Goal: Task Accomplishment & Management: Manage account settings

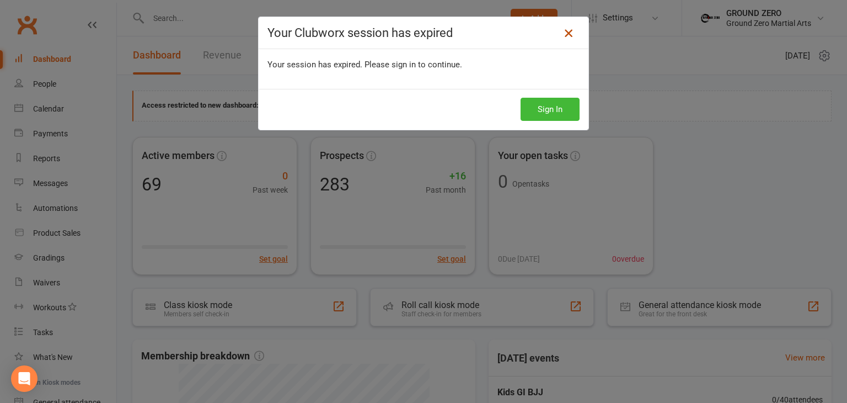
click at [564, 35] on icon at bounding box center [568, 32] width 13 height 13
click at [567, 35] on icon at bounding box center [568, 32] width 13 height 13
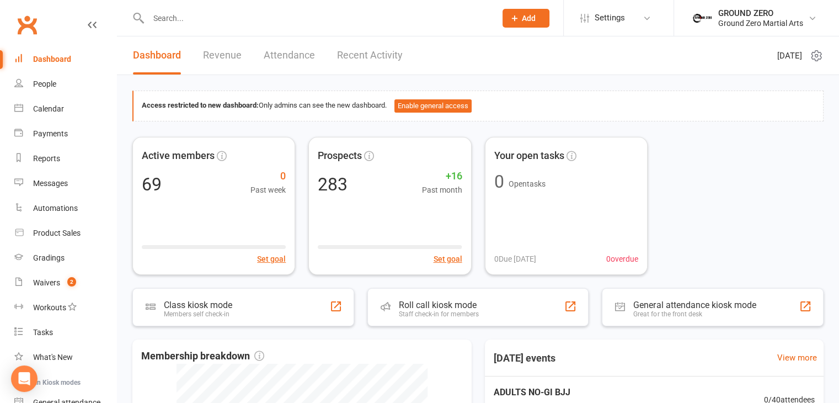
click at [182, 16] on input "text" at bounding box center [316, 17] width 343 height 15
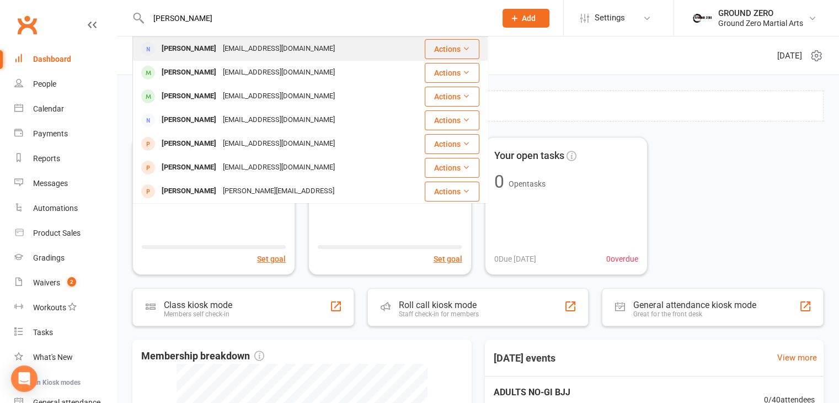
type input "[PERSON_NAME]"
click at [201, 49] on div "[PERSON_NAME]" at bounding box center [188, 49] width 61 height 16
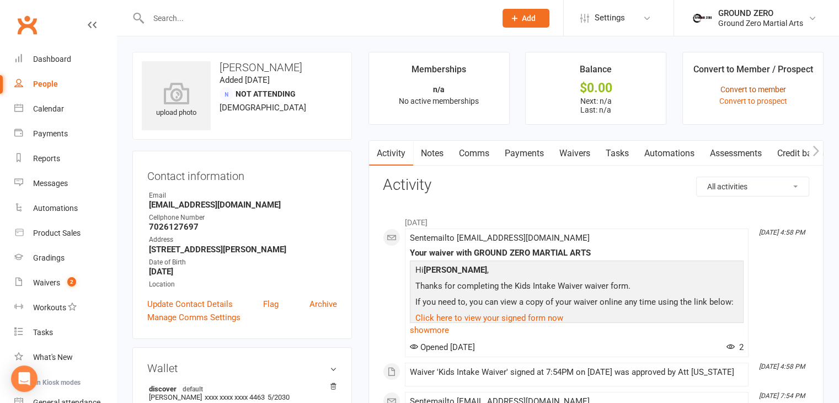
click at [771, 91] on link "Convert to member" at bounding box center [753, 89] width 66 height 9
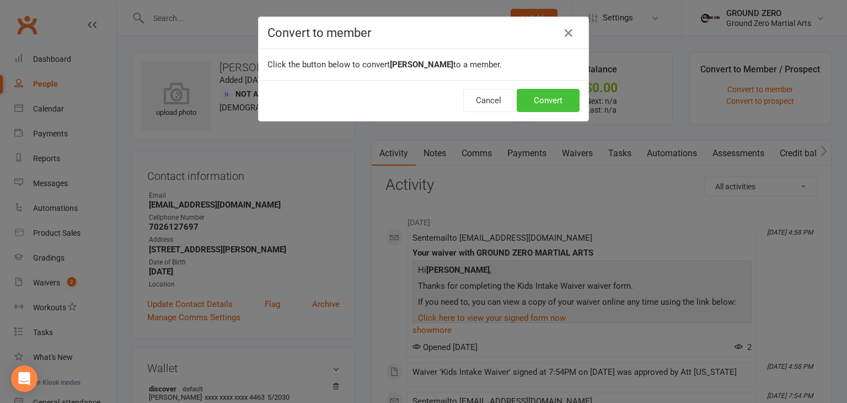
click at [535, 101] on button "Convert" at bounding box center [548, 100] width 63 height 23
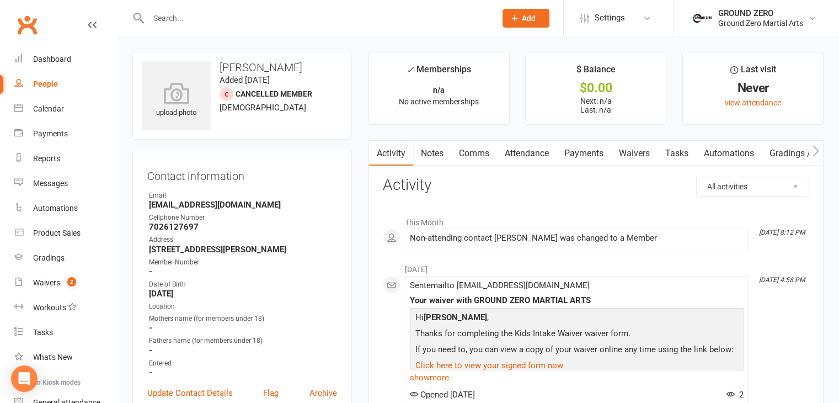
click at [583, 154] on link "Payments" at bounding box center [583, 153] width 55 height 25
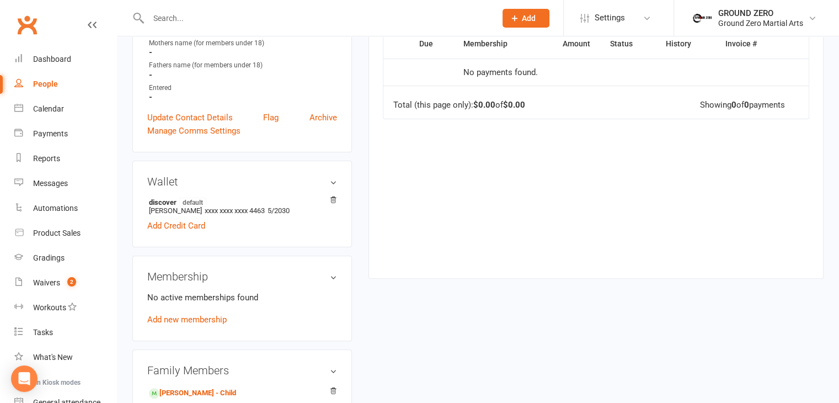
scroll to position [276, 0]
click at [203, 318] on link "Add new membership" at bounding box center [186, 319] width 79 height 10
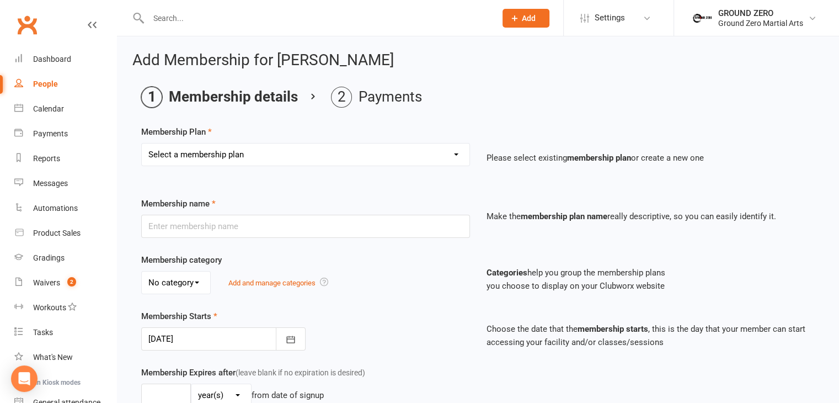
click at [212, 152] on select "Select a membership plan Create new Membership Plan N/A…. N/A….. N/A……. N/A……..…" at bounding box center [306, 154] width 328 height 22
click at [212, 153] on select "Select a membership plan Create new Membership Plan N/A…. N/A….. N/A……. N/A……..…" at bounding box center [306, 154] width 328 height 22
click at [228, 202] on div "Membership name" at bounding box center [305, 217] width 345 height 41
click at [226, 154] on select "Select a membership plan Create new Membership Plan N/A…. N/A….. N/A……. N/A……..…" at bounding box center [306, 154] width 328 height 22
select select "10"
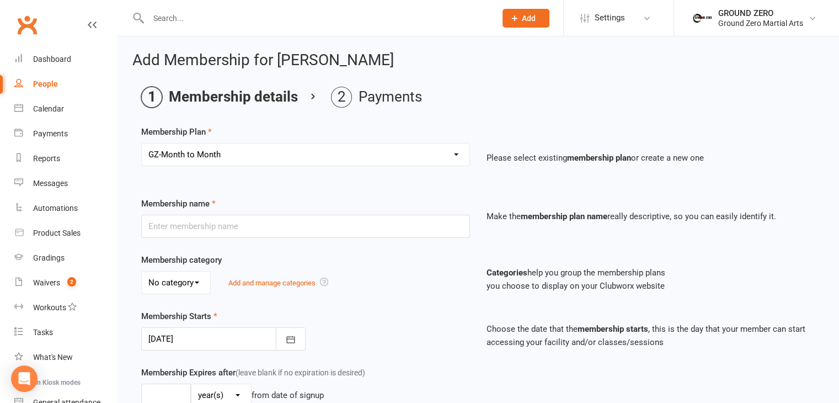
click at [142, 143] on select "Select a membership plan Create new Membership Plan N/A…. N/A….. N/A……. N/A……..…" at bounding box center [306, 154] width 328 height 22
type input "GZ-Month to Month"
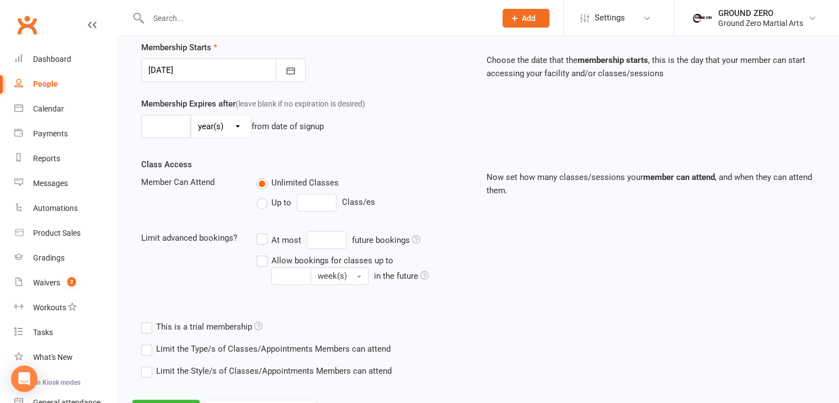
scroll to position [318, 0]
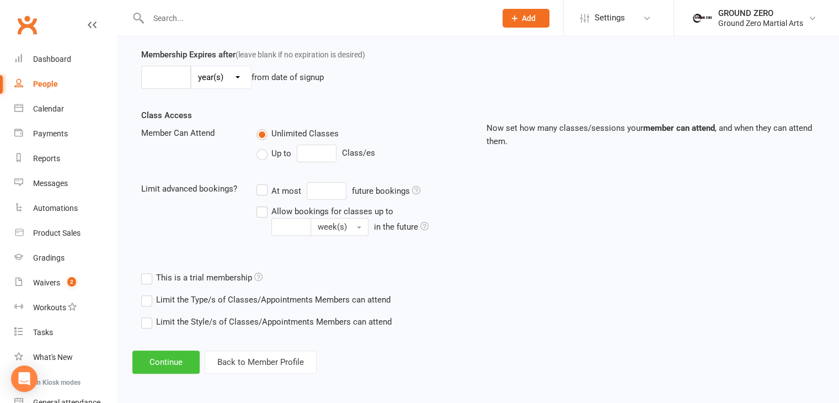
click at [172, 350] on button "Continue" at bounding box center [165, 361] width 67 height 23
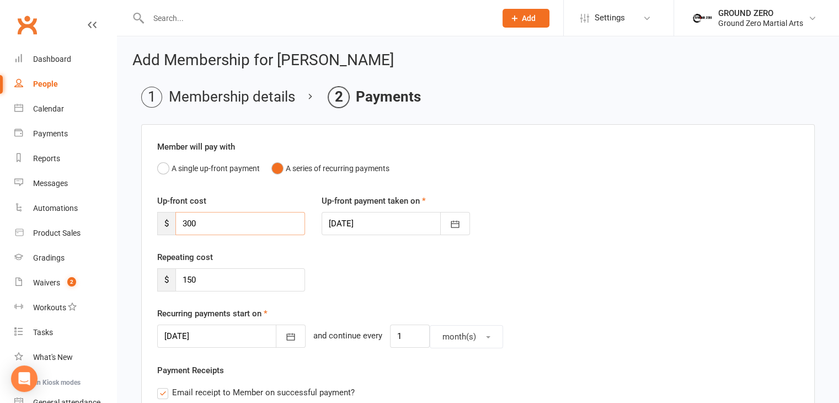
drag, startPoint x: 203, startPoint y: 226, endPoint x: 179, endPoint y: 226, distance: 23.7
click at [179, 226] on input "300" at bounding box center [240, 223] width 130 height 23
type input "50"
drag, startPoint x: 230, startPoint y: 276, endPoint x: 167, endPoint y: 284, distance: 63.3
click at [167, 284] on div "$ 150" at bounding box center [231, 279] width 148 height 23
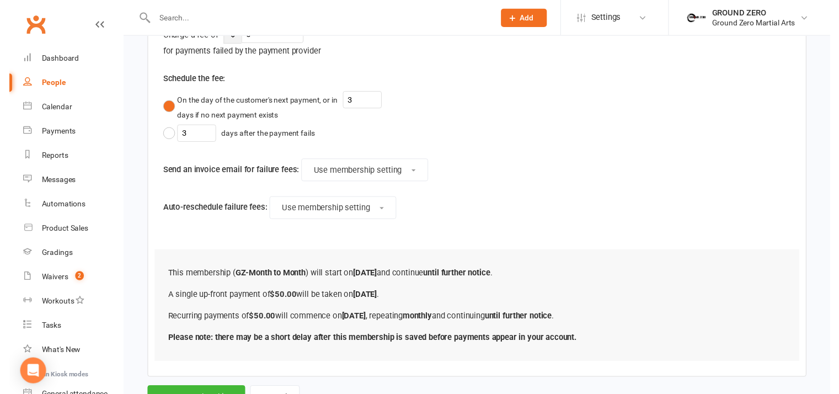
scroll to position [635, 0]
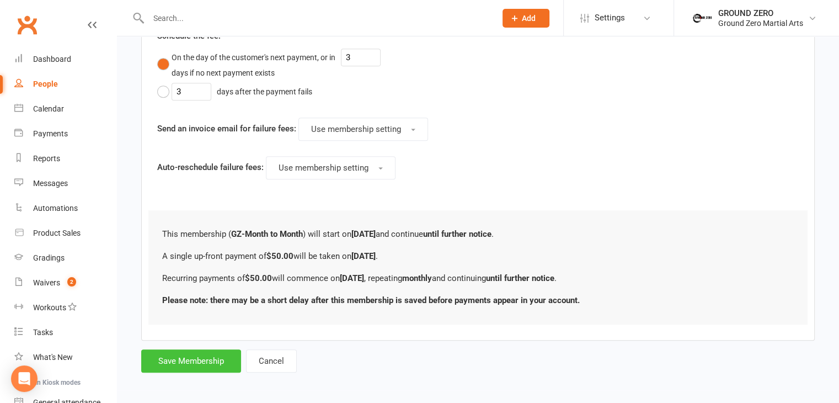
type input "50"
click at [201, 354] on button "Save Membership" at bounding box center [191, 360] width 100 height 23
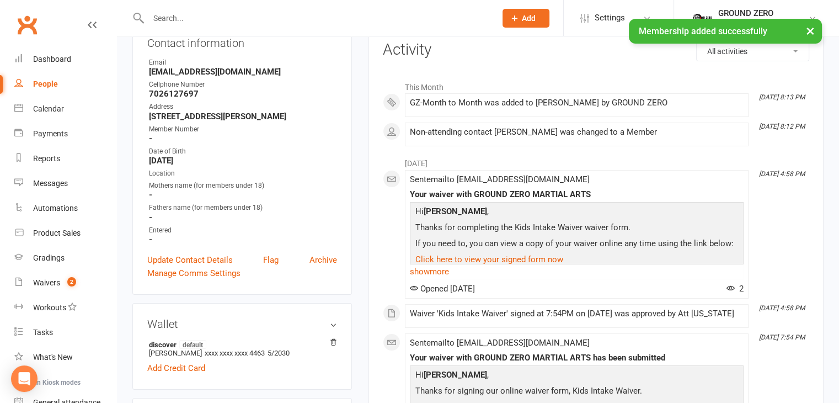
scroll to position [221, 0]
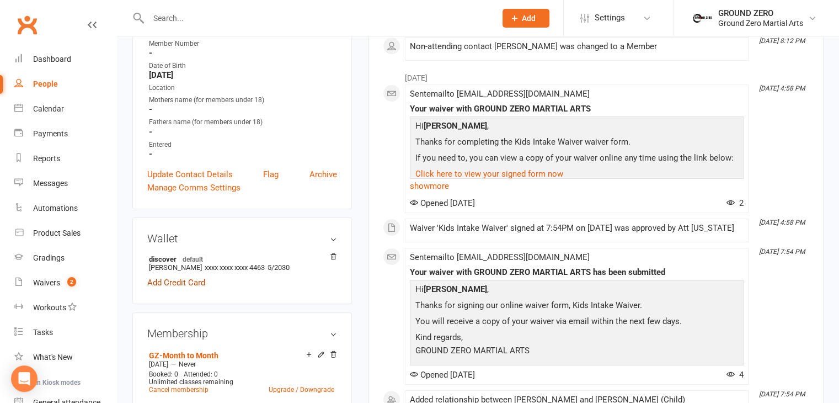
click at [182, 285] on link "Add Credit Card" at bounding box center [176, 282] width 58 height 13
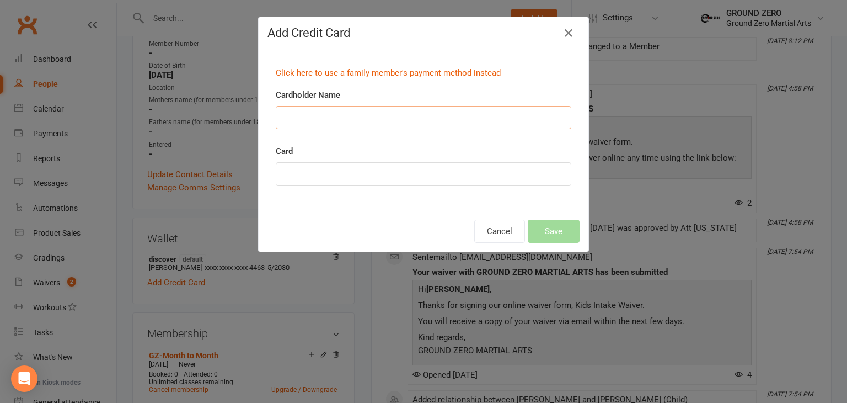
click at [339, 115] on input "Cardholder Name" at bounding box center [424, 117] width 296 height 23
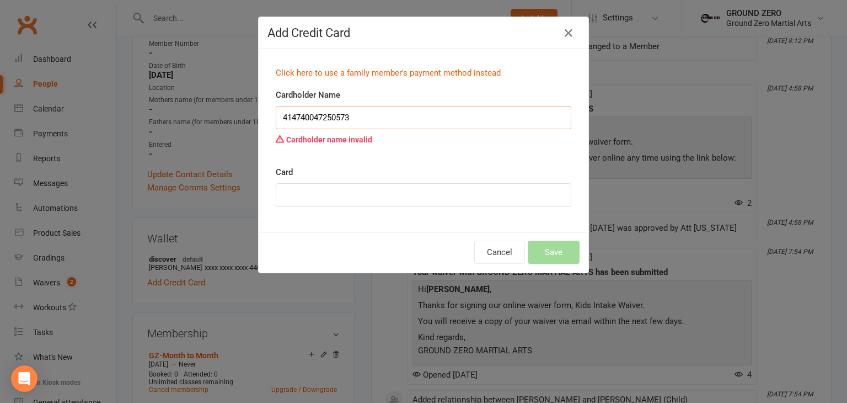
type input "4147400472505732"
drag, startPoint x: 371, startPoint y: 115, endPoint x: 258, endPoint y: 114, distance: 113.0
click at [259, 114] on div "Click here to use a family member's payment method instead Cardholder Name 4147…" at bounding box center [424, 140] width 330 height 183
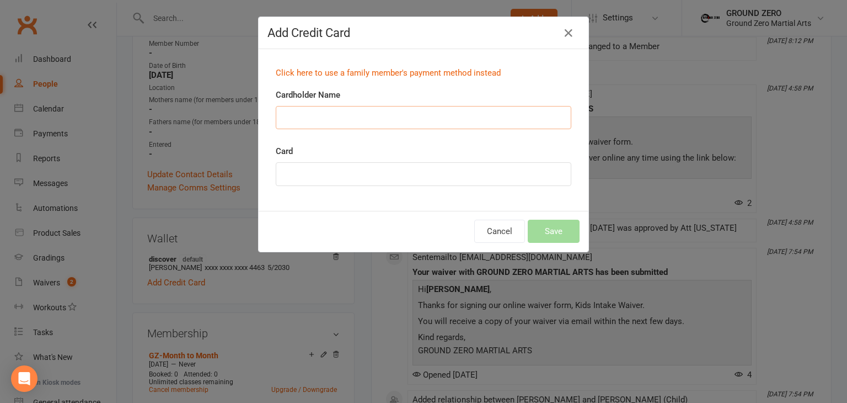
click at [362, 112] on input "Cardholder Name" at bounding box center [424, 117] width 296 height 23
type input "Ricardo Medina Martinez"
click at [542, 226] on button "Save" at bounding box center [554, 230] width 52 height 23
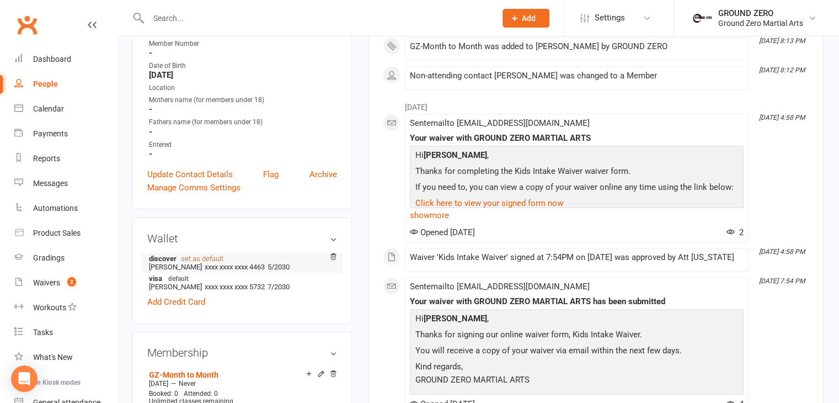
click at [205, 258] on link "set as default" at bounding box center [202, 258] width 42 height 8
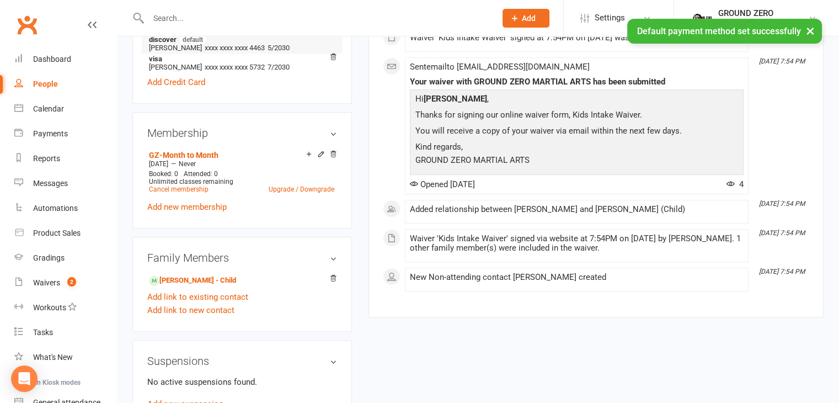
scroll to position [441, 0]
click at [209, 281] on link "RICARDO MEDINA - Child" at bounding box center [192, 280] width 87 height 12
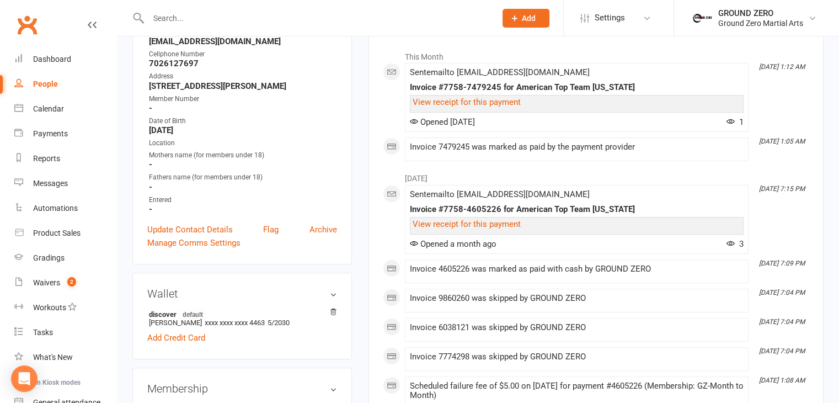
scroll to position [276, 0]
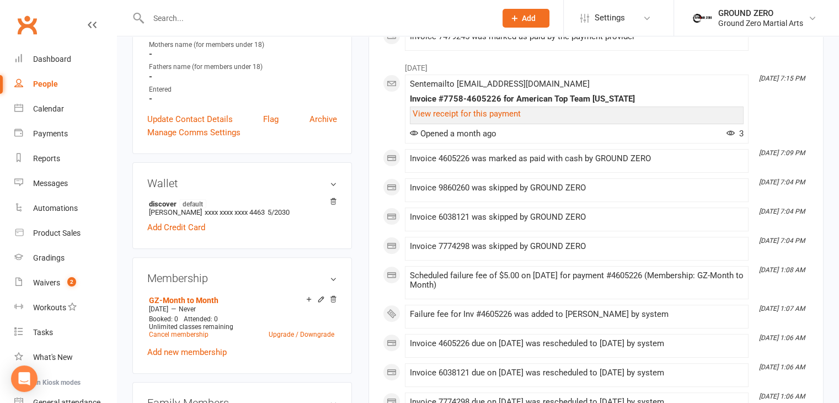
click at [331, 187] on h3 "Wallet" at bounding box center [242, 183] width 190 height 12
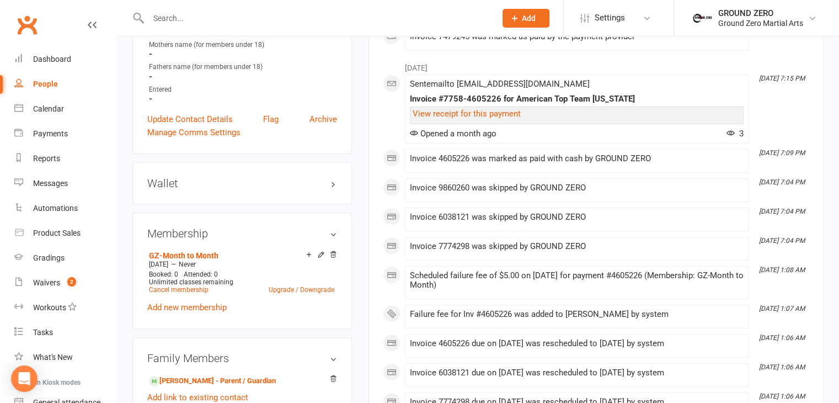
click at [331, 187] on h3 "Wallet" at bounding box center [242, 183] width 190 height 12
